Goal: Transaction & Acquisition: Purchase product/service

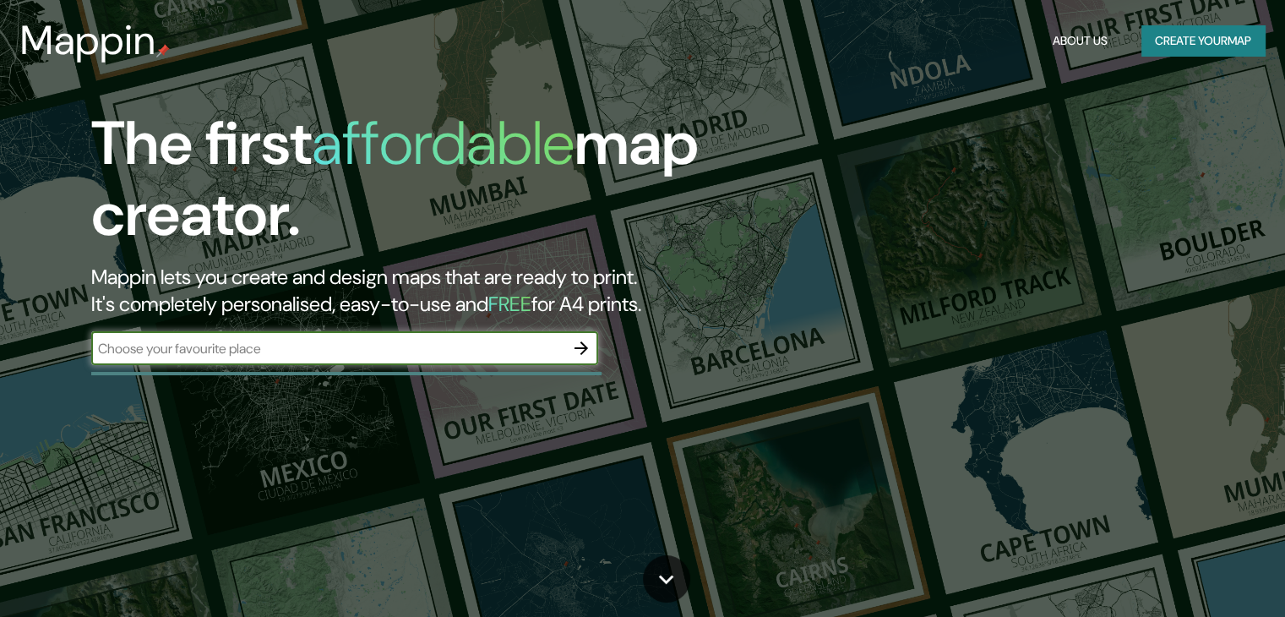
click at [247, 356] on input "text" at bounding box center [327, 348] width 473 height 19
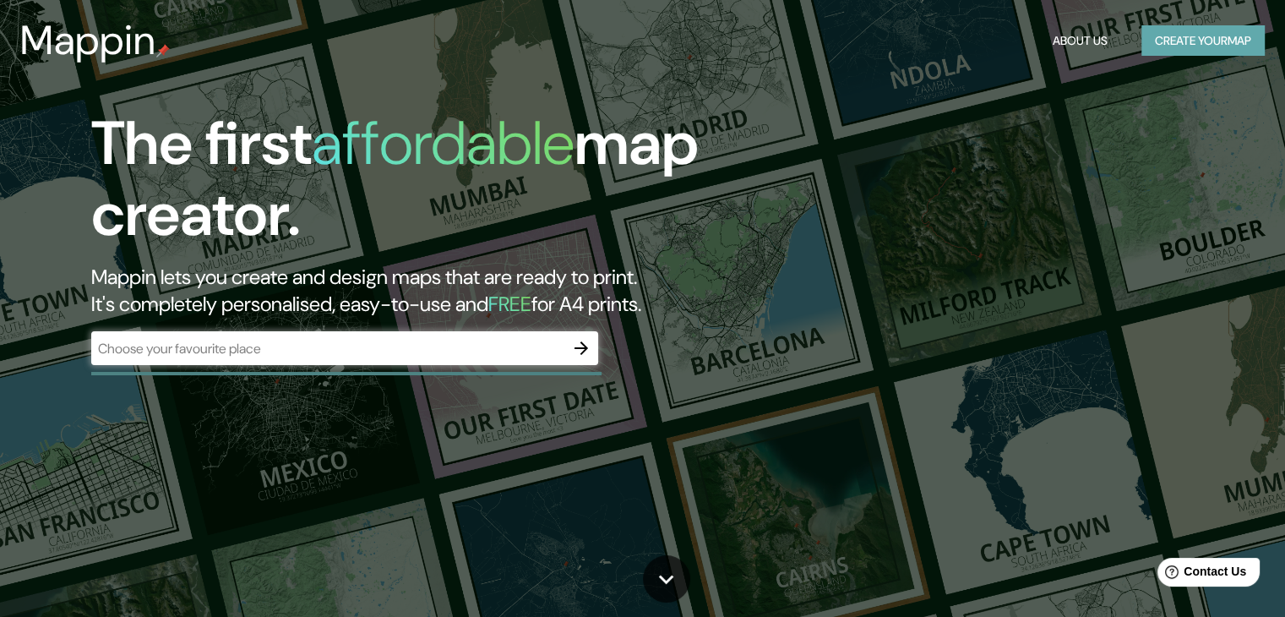
click at [1187, 38] on button "Create your map" at bounding box center [1202, 40] width 123 height 31
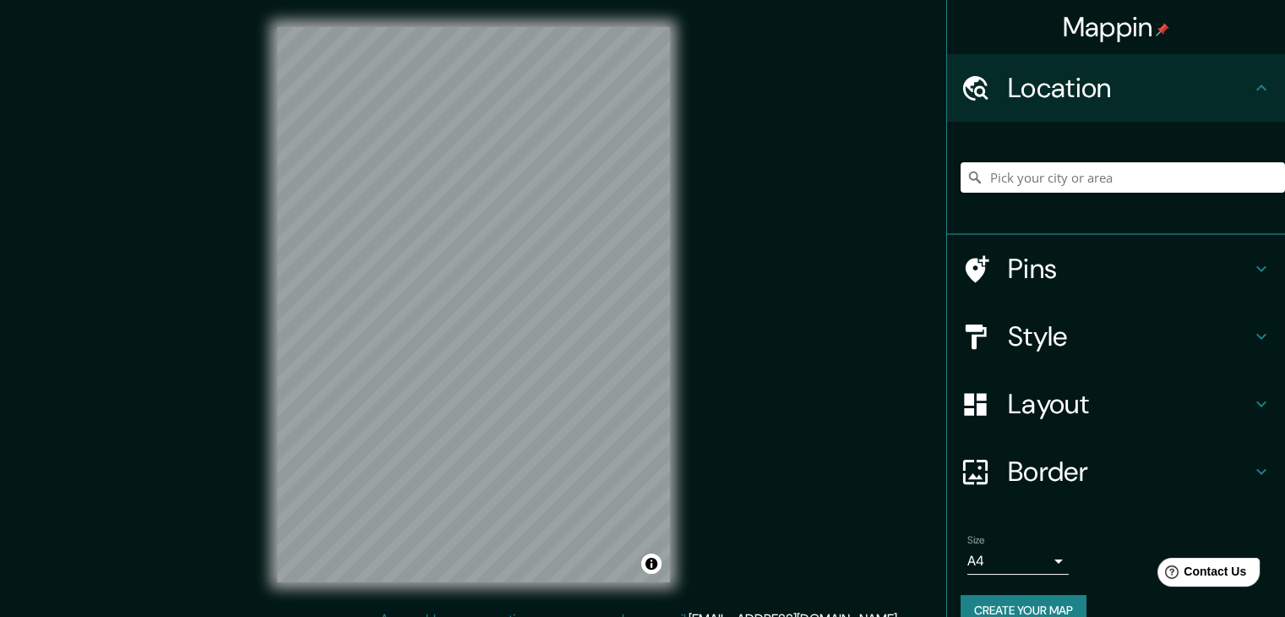
click at [1013, 185] on input "Pick your city or area" at bounding box center [1123, 177] width 324 height 30
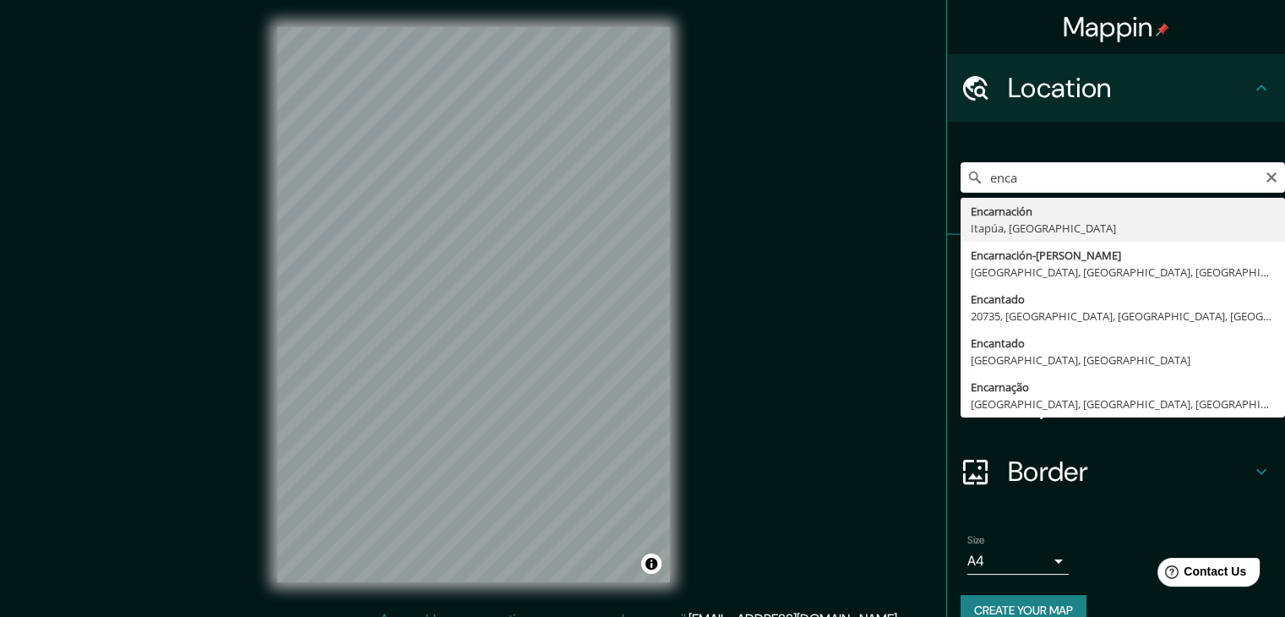
type input "Encarnación, [GEOGRAPHIC_DATA], [GEOGRAPHIC_DATA]"
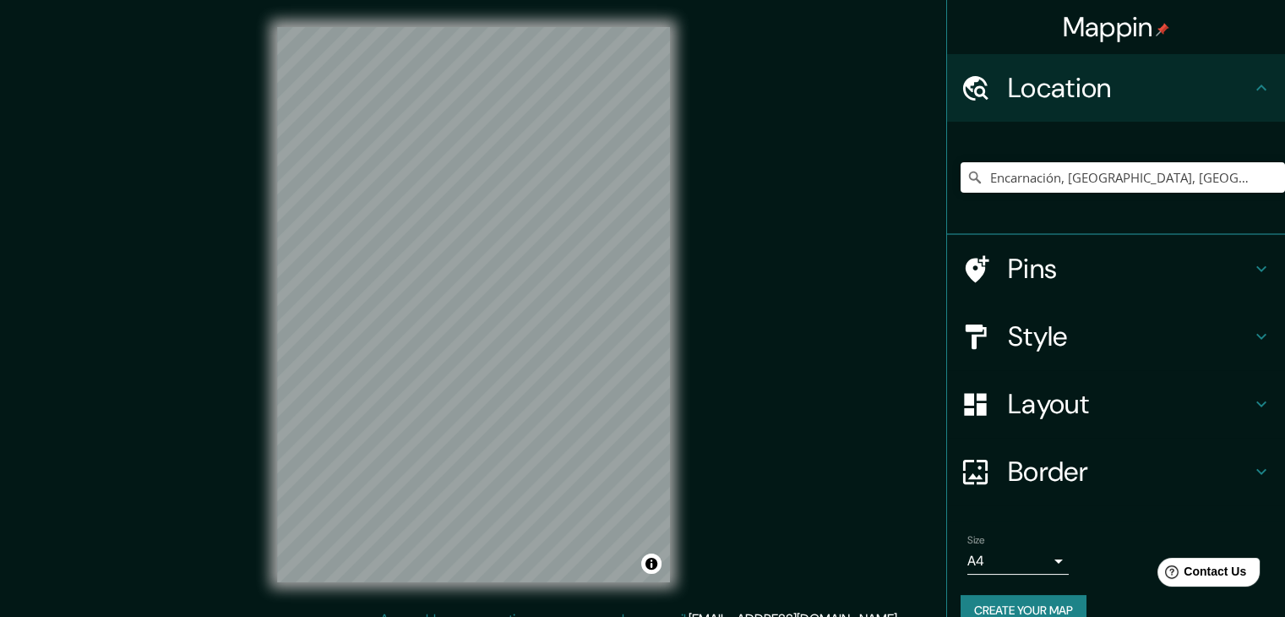
click at [1077, 264] on h4 "Pins" at bounding box center [1129, 269] width 243 height 34
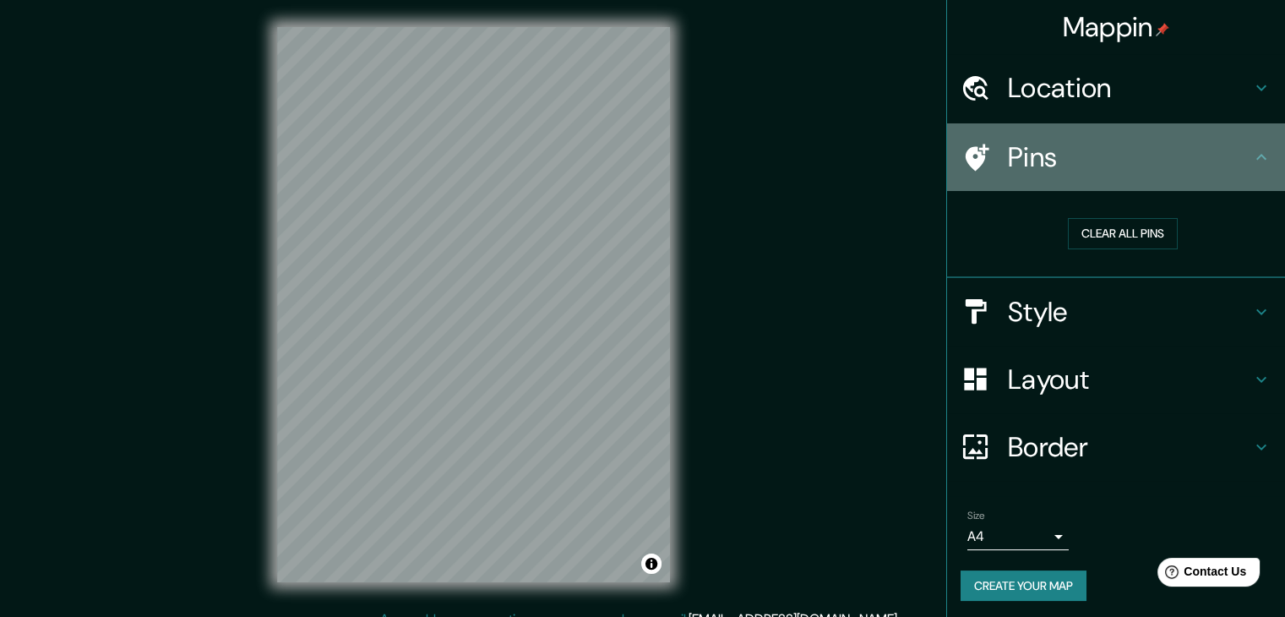
click at [1251, 163] on icon at bounding box center [1261, 157] width 20 height 20
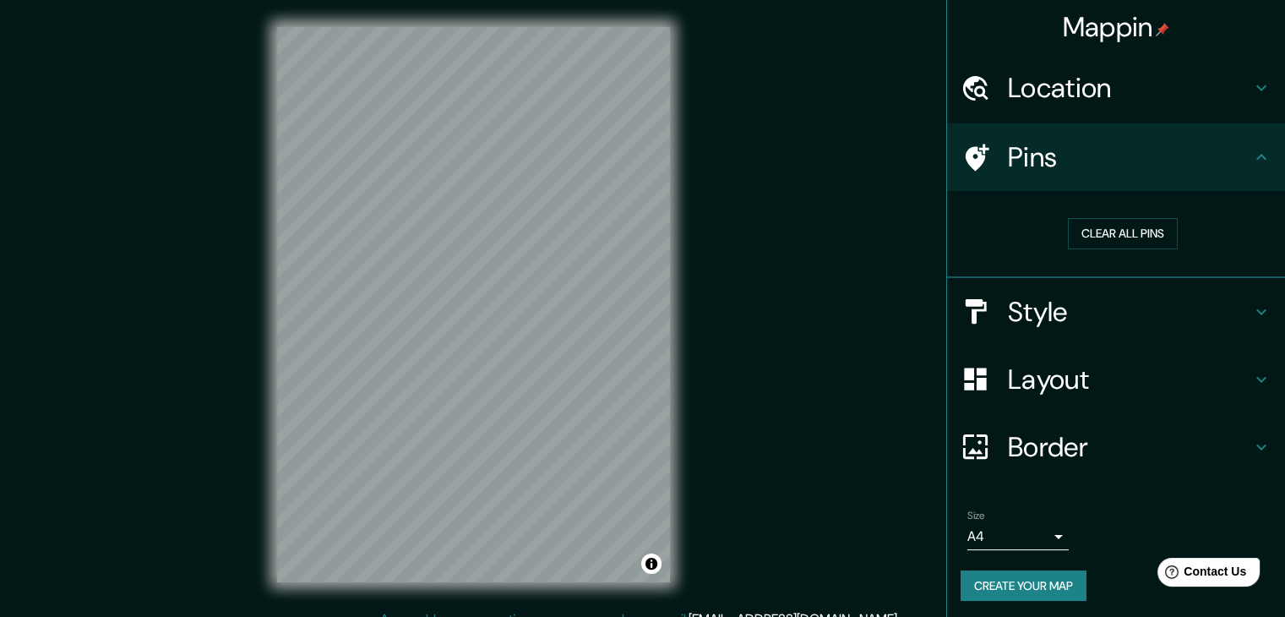
click at [1251, 151] on icon at bounding box center [1261, 157] width 20 height 20
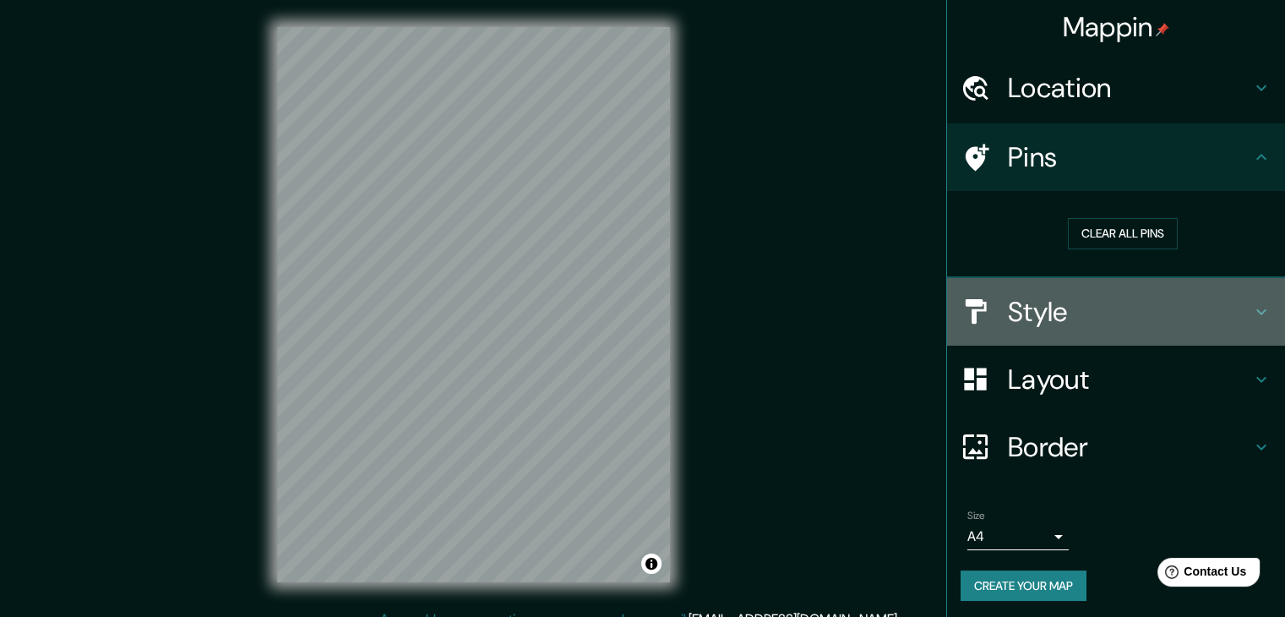
click at [1251, 313] on icon at bounding box center [1261, 312] width 20 height 20
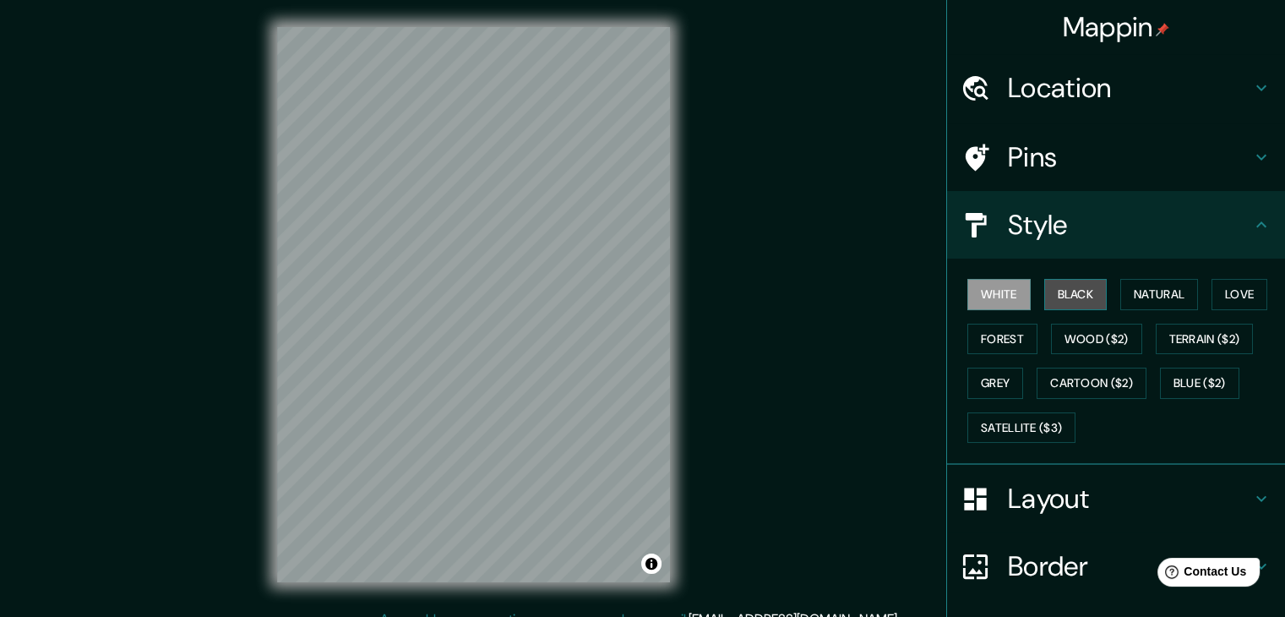
click at [1044, 296] on button "Black" at bounding box center [1075, 294] width 63 height 31
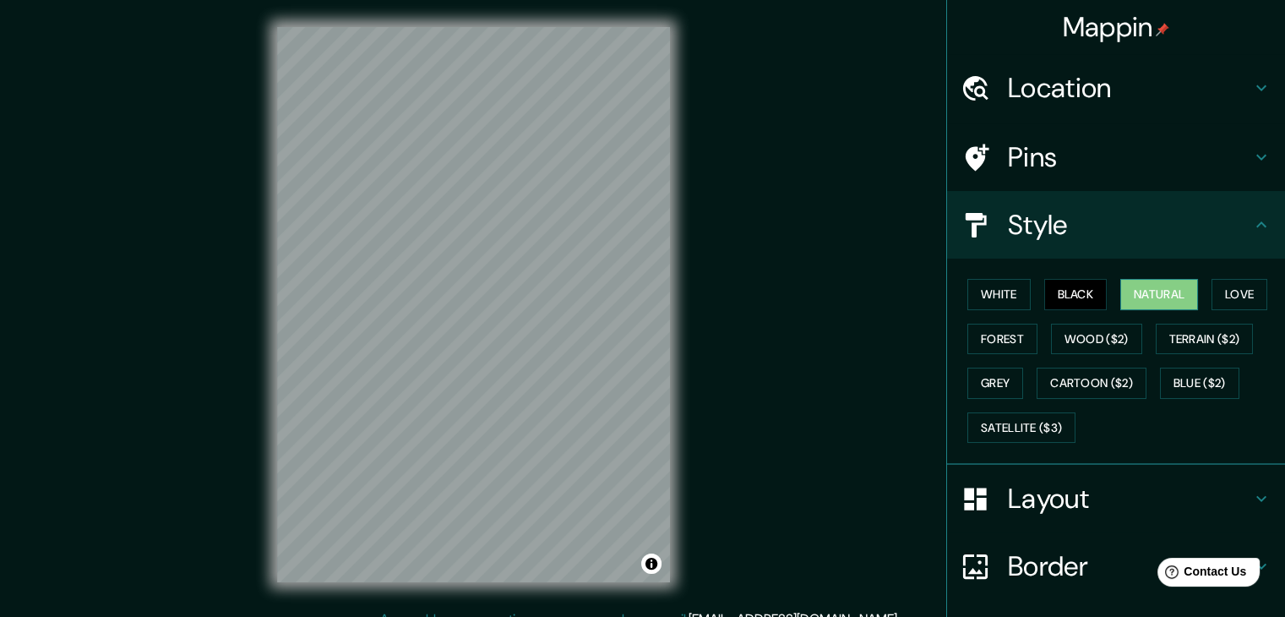
click at [1120, 302] on button "Natural" at bounding box center [1159, 294] width 78 height 31
click at [1237, 293] on button "Love" at bounding box center [1240, 294] width 56 height 31
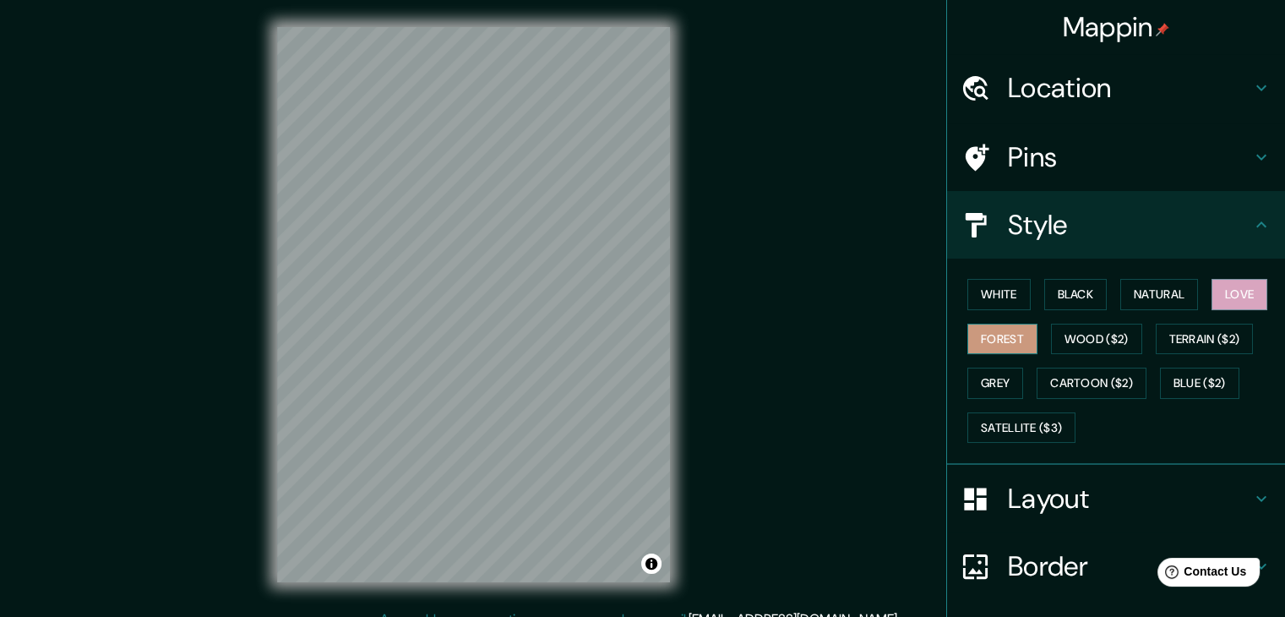
click at [1004, 335] on button "Forest" at bounding box center [1002, 339] width 70 height 31
click at [1118, 335] on button "Wood ($2)" at bounding box center [1096, 339] width 91 height 31
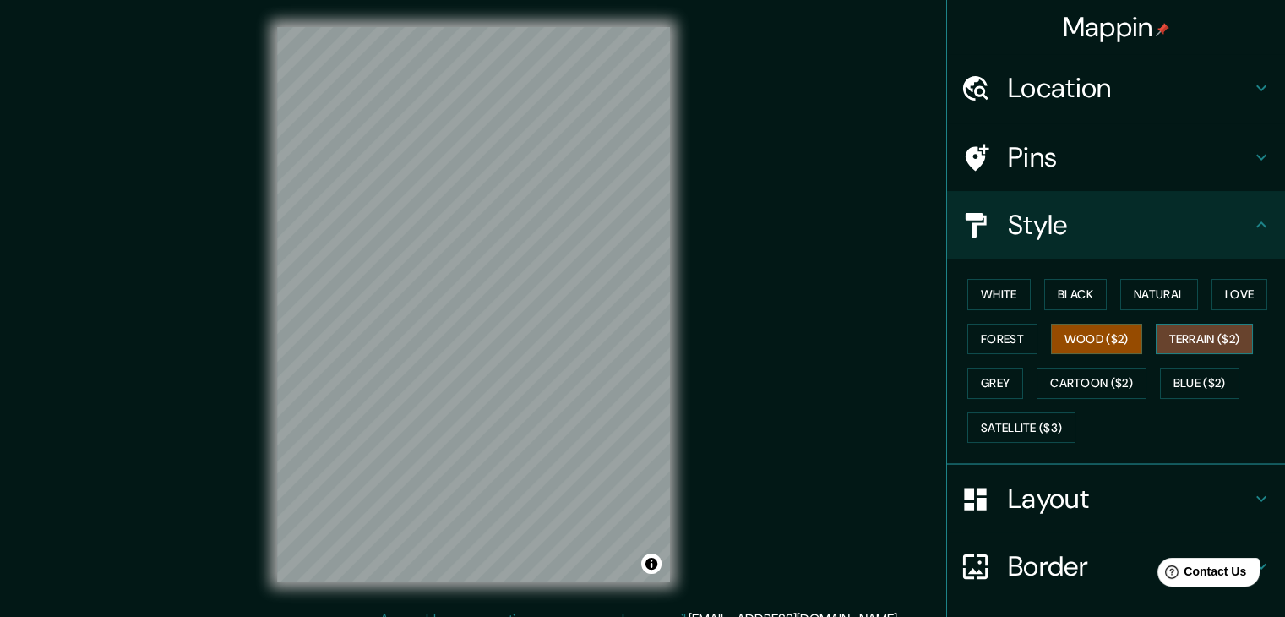
click at [1229, 342] on button "Terrain ($2)" at bounding box center [1205, 339] width 98 height 31
click at [975, 378] on button "Grey" at bounding box center [995, 383] width 56 height 31
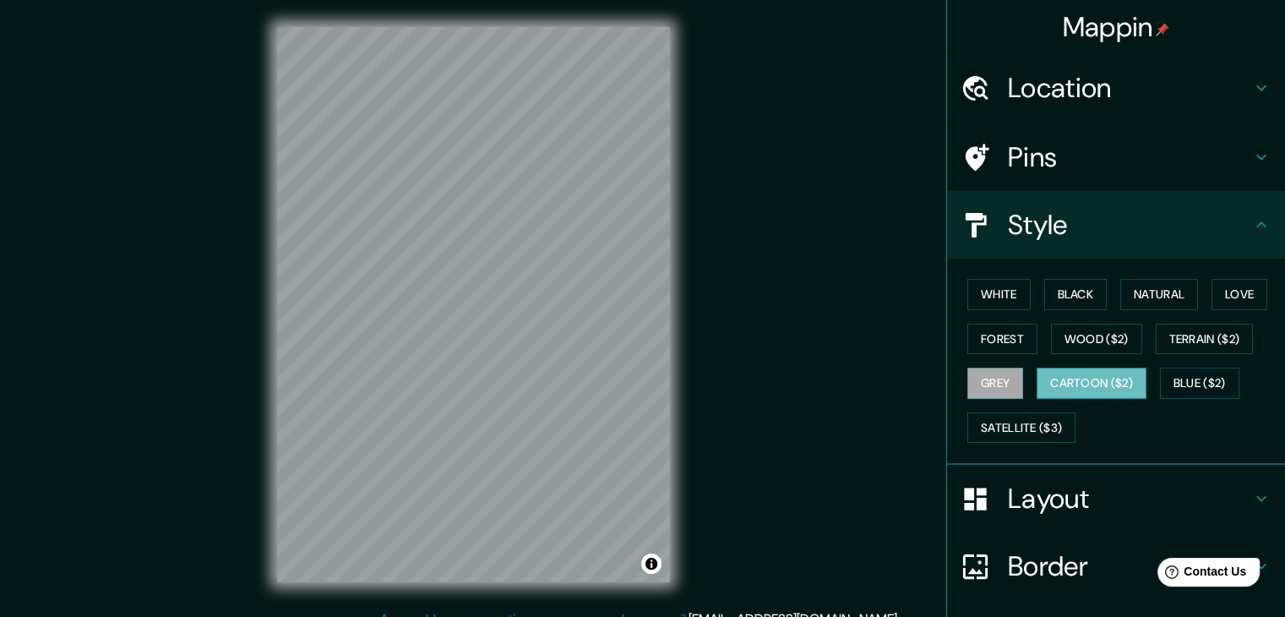
click at [1108, 388] on button "Cartoon ($2)" at bounding box center [1092, 383] width 110 height 31
click at [1233, 382] on div "White Black Natural Love Forest Wood ($2) Terrain ($2) Grey Cartoon ($2) Blue (…" at bounding box center [1123, 360] width 324 height 177
click at [1190, 385] on button "Blue ($2)" at bounding box center [1199, 383] width 79 height 31
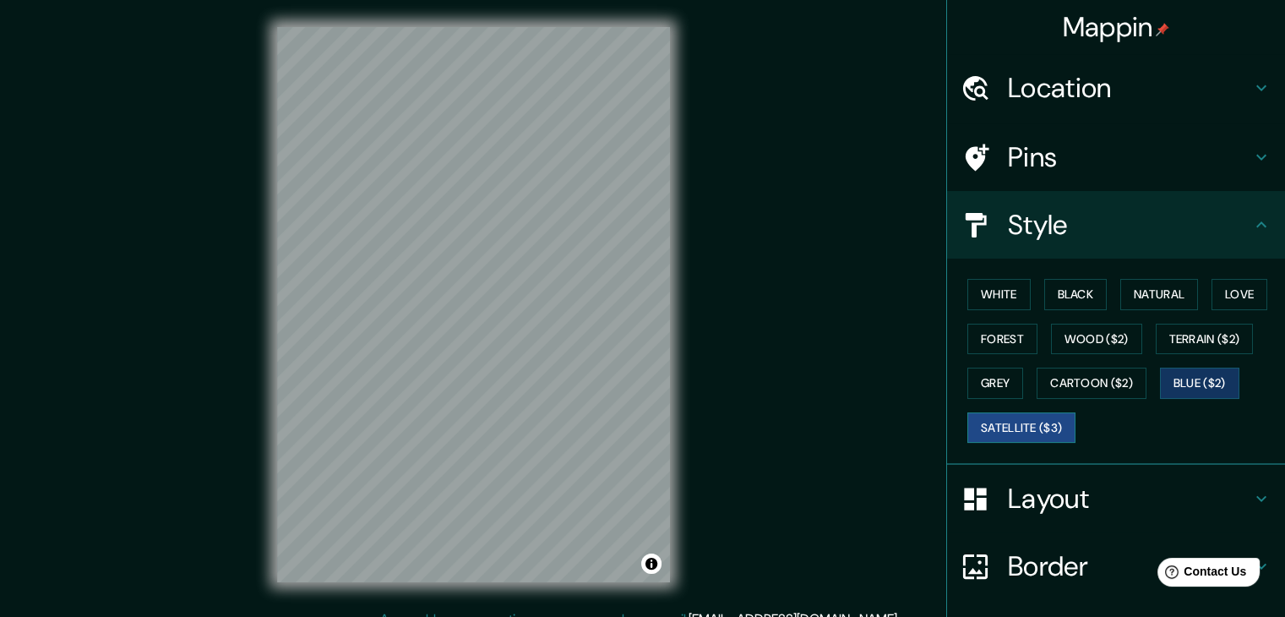
click at [1021, 421] on button "Satellite ($3)" at bounding box center [1021, 427] width 108 height 31
click at [996, 297] on button "White" at bounding box center [998, 294] width 63 height 31
